Goal: Check status: Check status

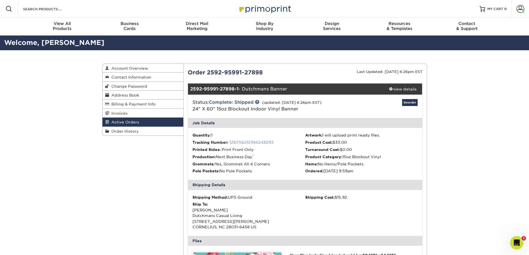
click at [257, 141] on link "1Z87X6210394248293" at bounding box center [251, 142] width 44 height 4
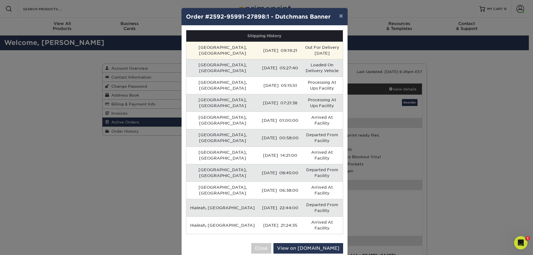
click at [308, 50] on td "Out For Delivery [DATE]" at bounding box center [321, 50] width 41 height 17
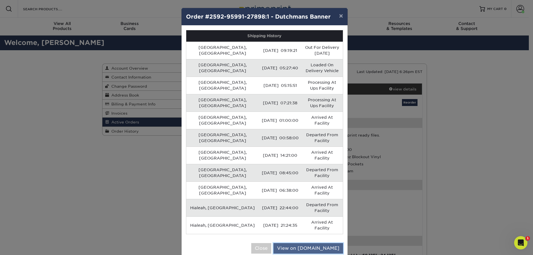
click at [323, 243] on link "View on [DOMAIN_NAME]" at bounding box center [308, 248] width 70 height 11
click at [271, 243] on button "Close" at bounding box center [261, 248] width 20 height 11
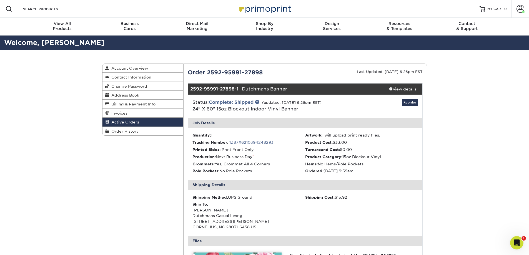
drag, startPoint x: 468, startPoint y: 138, endPoint x: 466, endPoint y: 136, distance: 2.9
click at [466, 136] on div "Active Orders Account Overview Contact Information Change Password Address Book…" at bounding box center [264, 237] width 529 height 375
click at [119, 117] on link "Invoices" at bounding box center [142, 113] width 81 height 9
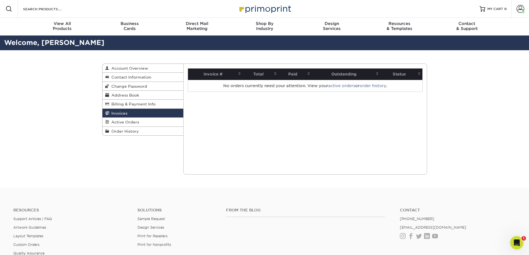
click at [344, 87] on link "active orders" at bounding box center [341, 86] width 27 height 4
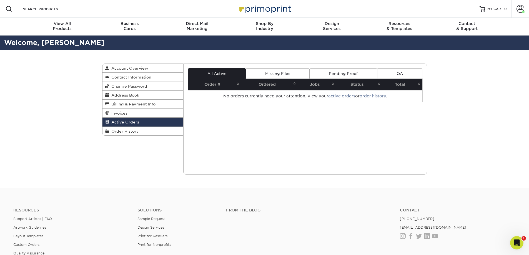
click at [282, 72] on link "Missing Files" at bounding box center [278, 73] width 64 height 11
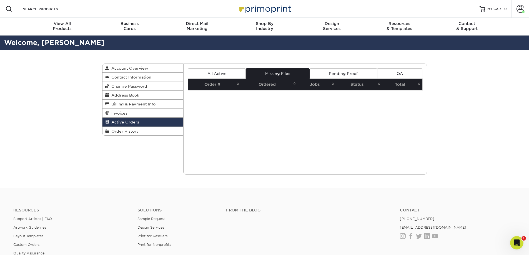
click at [340, 75] on link "Pending Proof" at bounding box center [342, 73] width 67 height 11
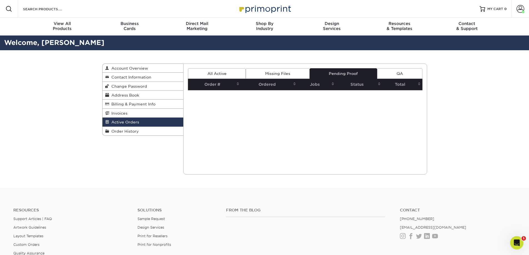
click at [407, 73] on link "QA" at bounding box center [399, 73] width 45 height 11
click at [122, 132] on span "Order History" at bounding box center [124, 131] width 30 height 4
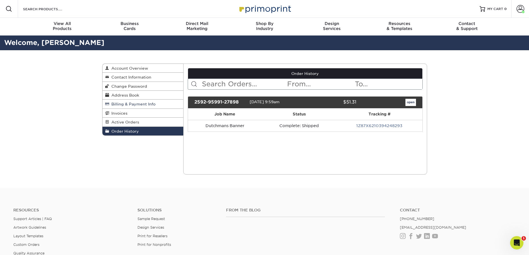
click at [123, 105] on span "Billing & Payment Info" at bounding box center [132, 104] width 46 height 4
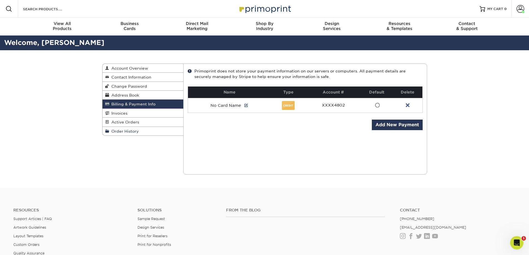
click at [125, 130] on span "Order History" at bounding box center [124, 131] width 30 height 4
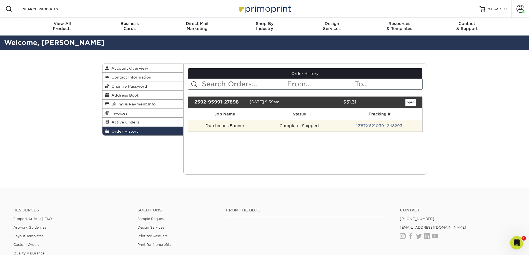
click at [282, 129] on td "Complete: Shipped" at bounding box center [299, 126] width 75 height 12
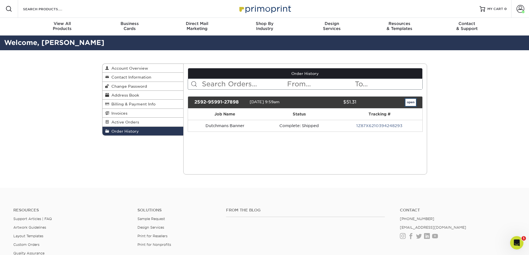
click at [406, 102] on link "open" at bounding box center [410, 102] width 11 height 7
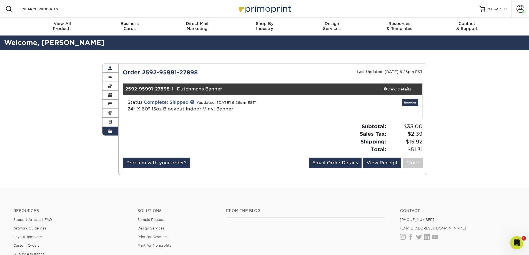
click at [109, 69] on span at bounding box center [110, 68] width 4 height 4
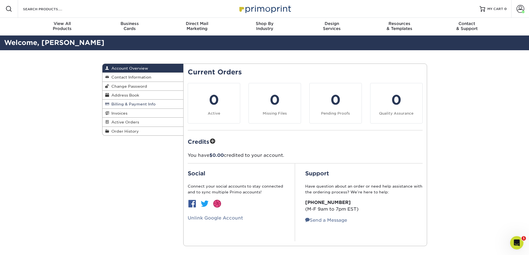
click at [123, 105] on span "Billing & Payment Info" at bounding box center [132, 104] width 46 height 4
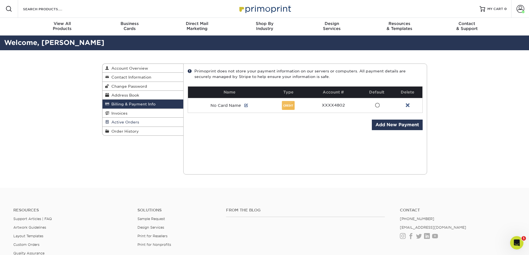
click at [124, 123] on span "Active Orders" at bounding box center [124, 122] width 30 height 4
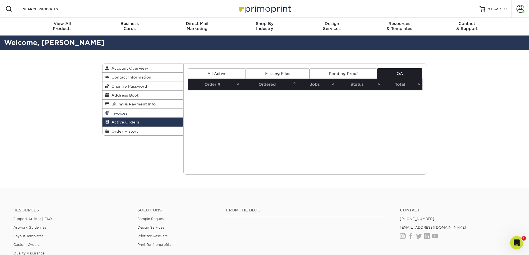
click at [129, 114] on link "Invoices" at bounding box center [142, 113] width 81 height 9
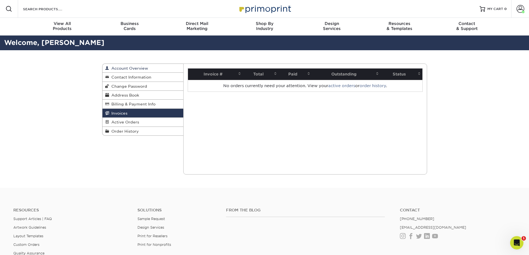
click at [121, 67] on span "Account Overview" at bounding box center [128, 68] width 39 height 4
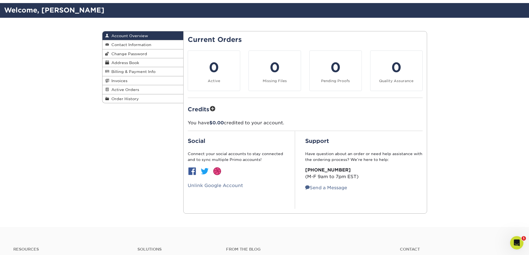
scroll to position [83, 0]
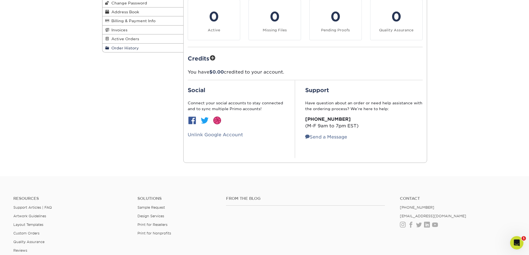
click at [124, 48] on span "Order History" at bounding box center [124, 48] width 30 height 4
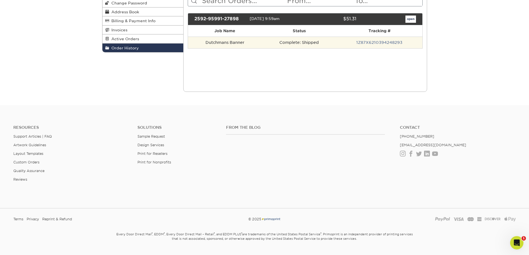
click at [297, 45] on td "Complete: Shipped" at bounding box center [299, 43] width 75 height 12
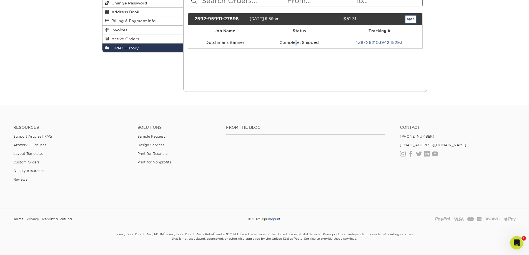
click at [407, 19] on link "open" at bounding box center [410, 19] width 11 height 7
